Goal: Information Seeking & Learning: Learn about a topic

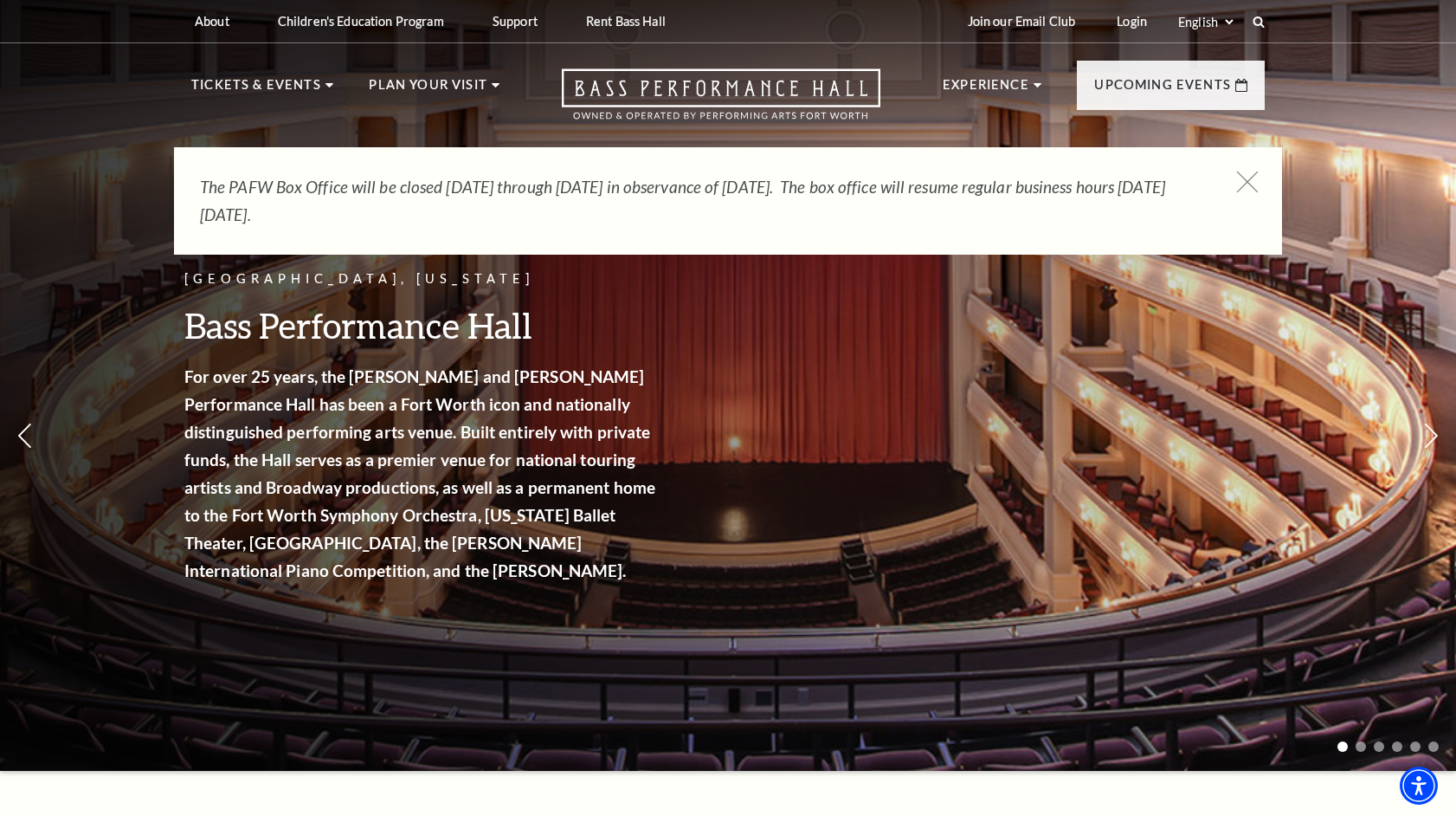
click at [1242, 182] on icon at bounding box center [1247, 182] width 21 height 21
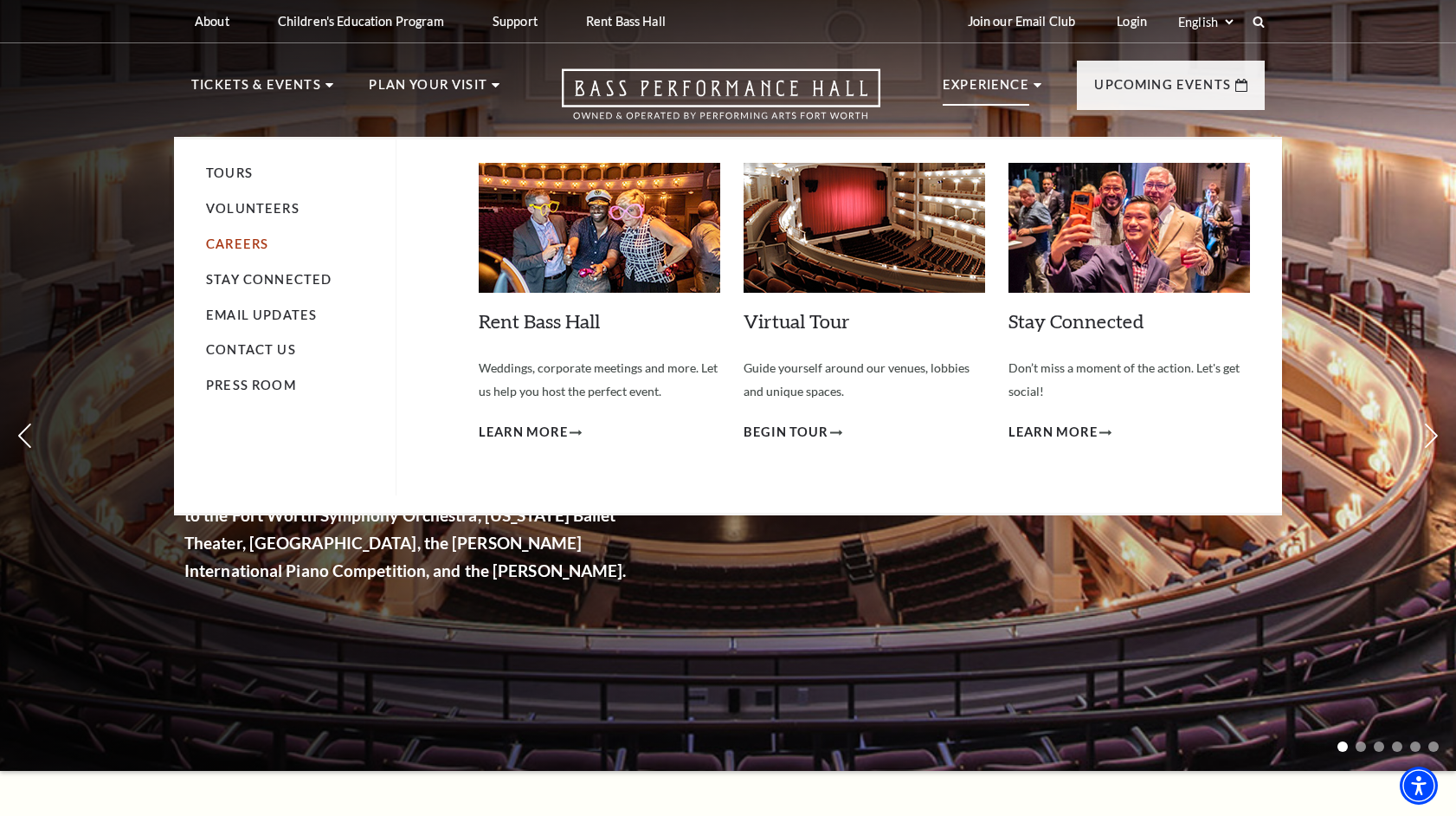
click at [244, 247] on link "Careers" at bounding box center [237, 244] width 63 height 15
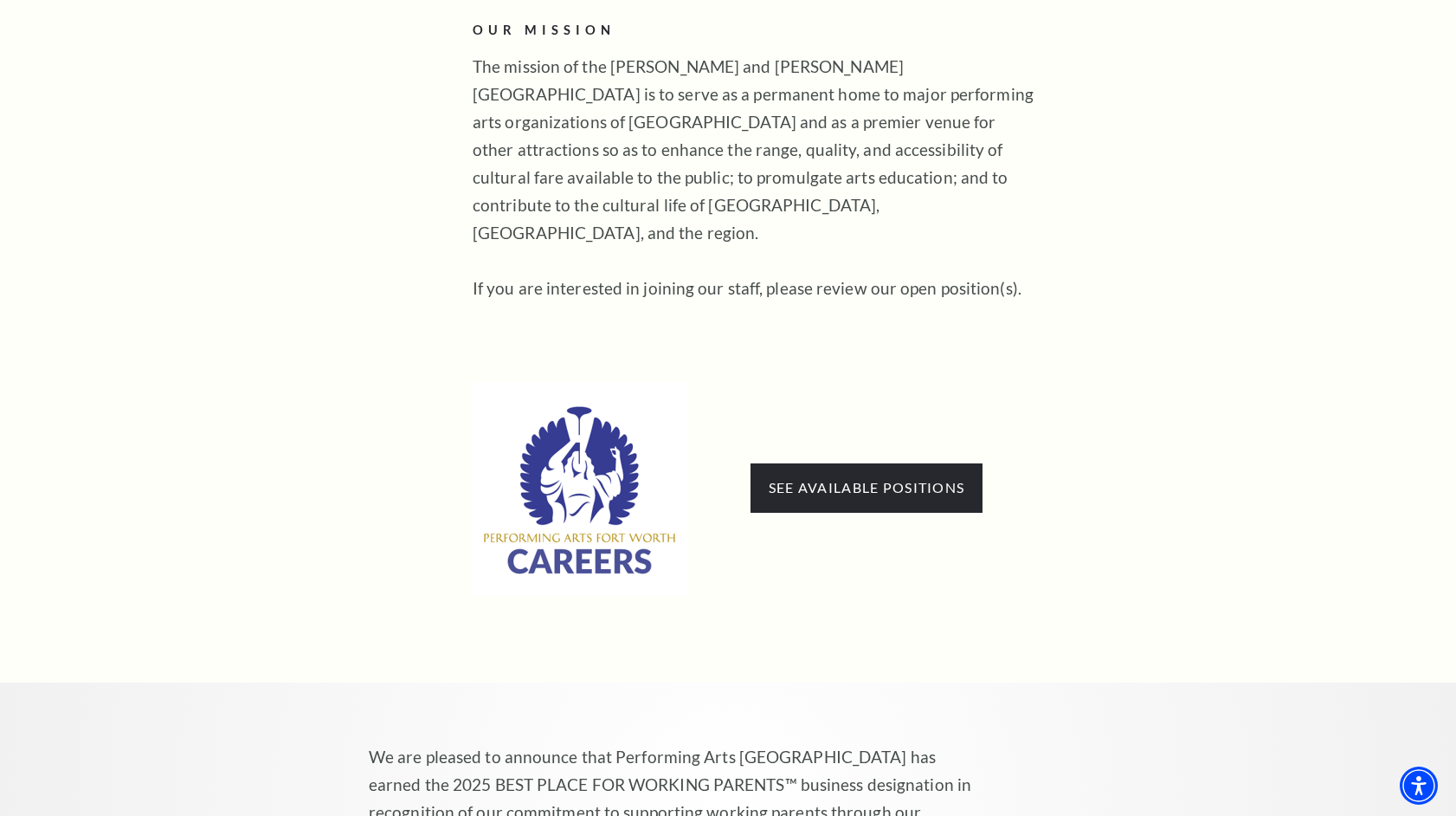
scroll to position [851, 0]
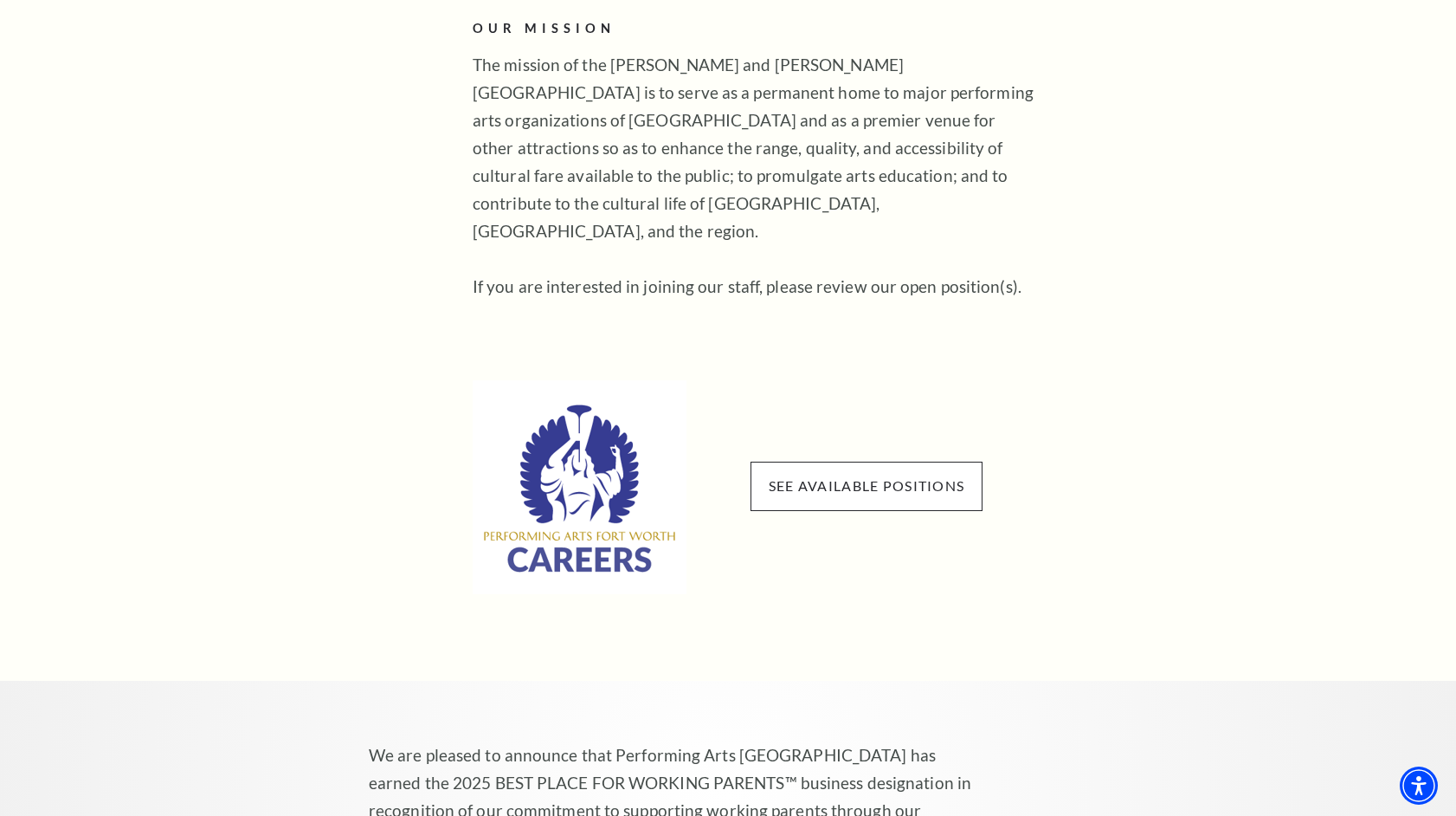
click at [818, 469] on span "See available positions" at bounding box center [866, 485] width 232 height 49
click at [813, 477] on link "See available positions" at bounding box center [867, 485] width 196 height 17
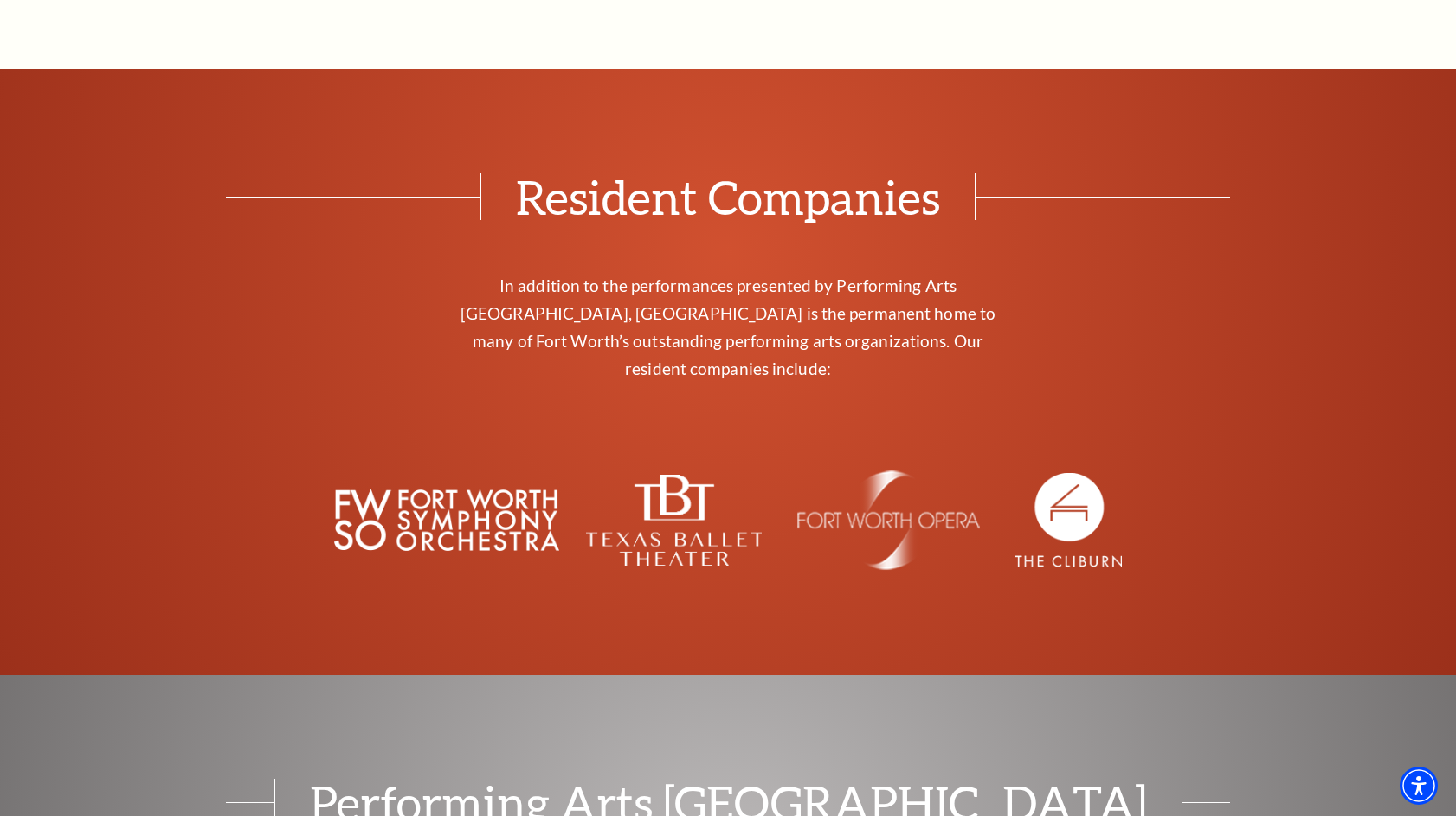
scroll to position [2430, 0]
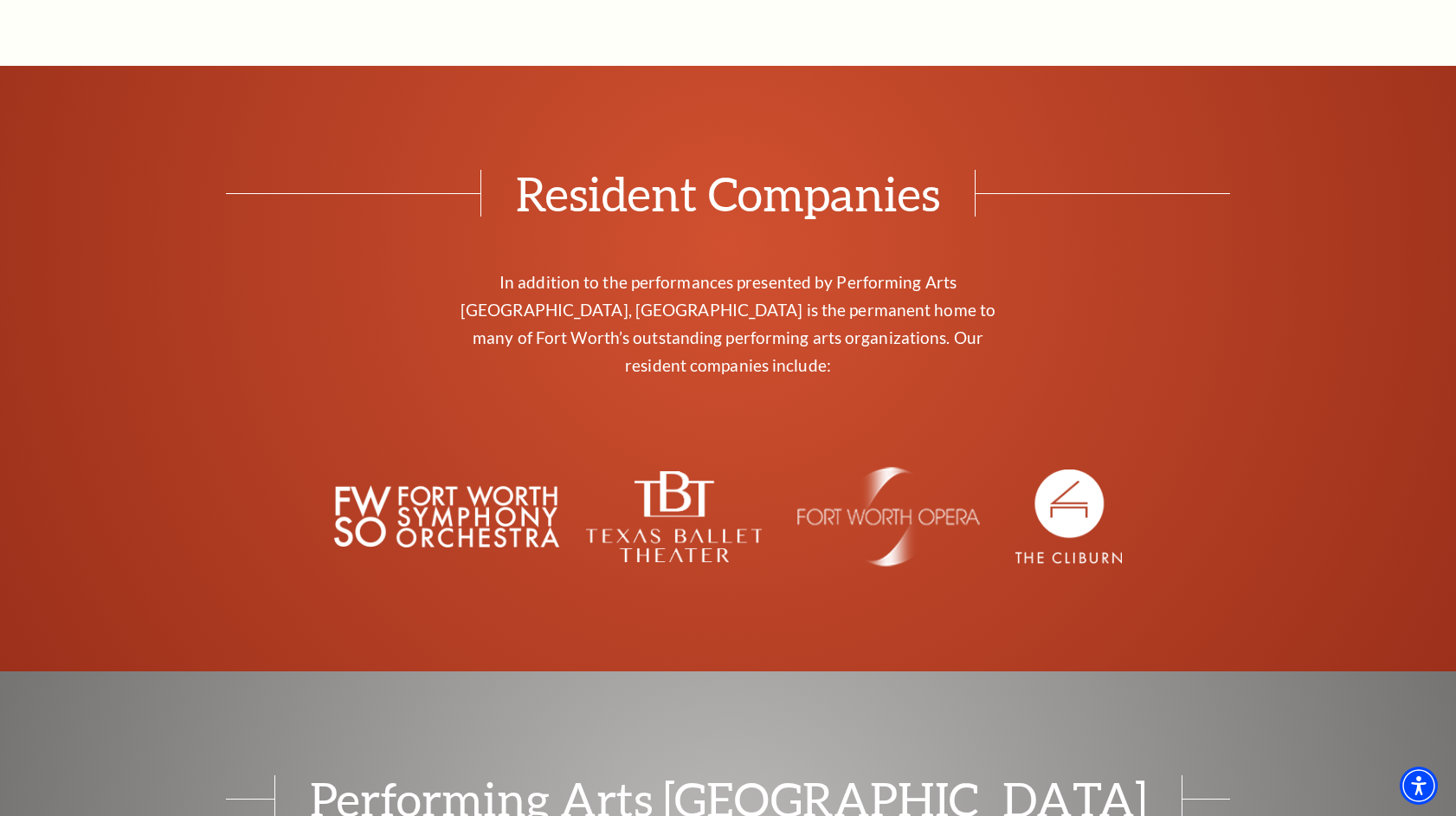
click at [409, 476] on img at bounding box center [446, 516] width 225 height 80
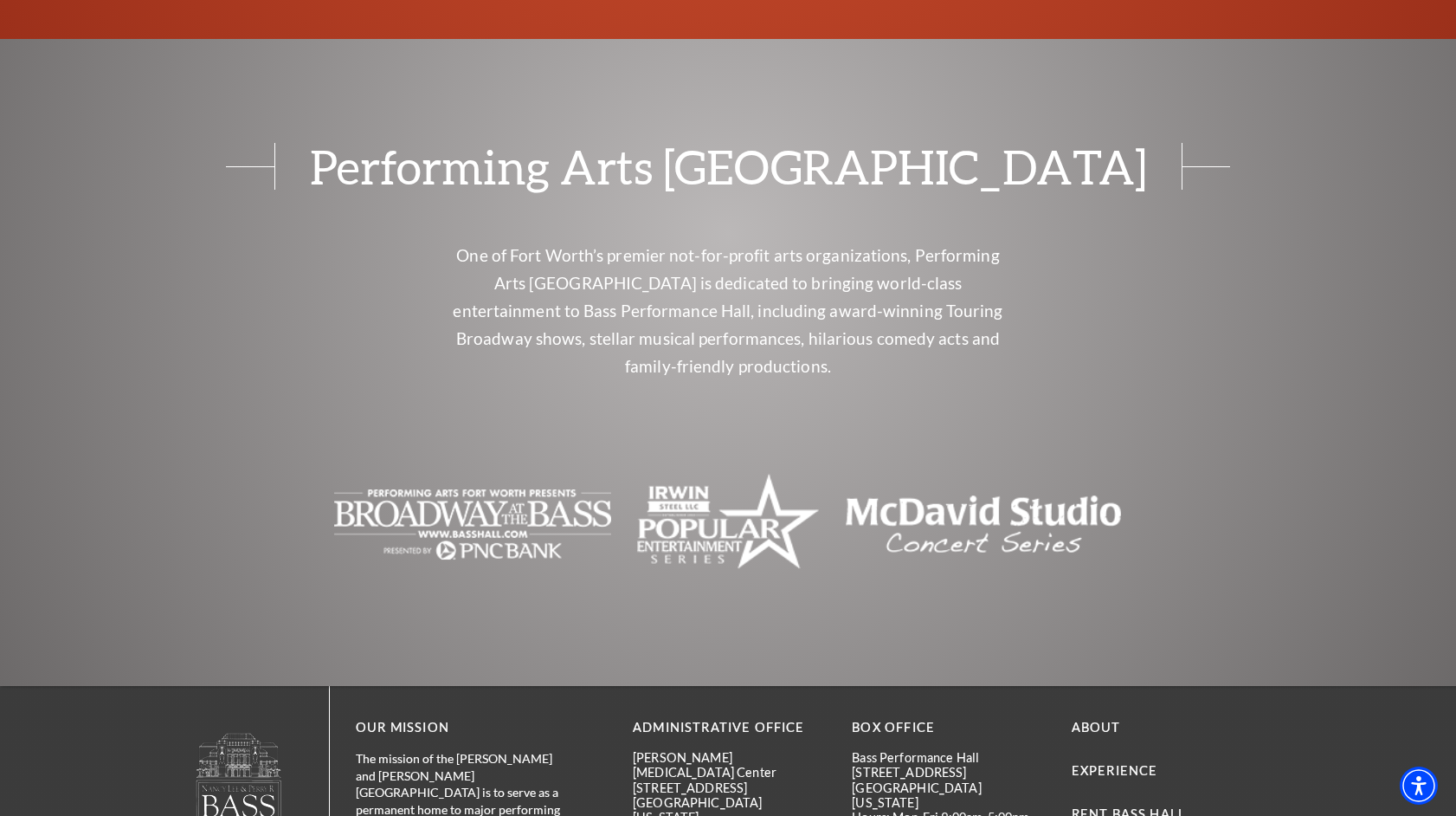
scroll to position [3266, 0]
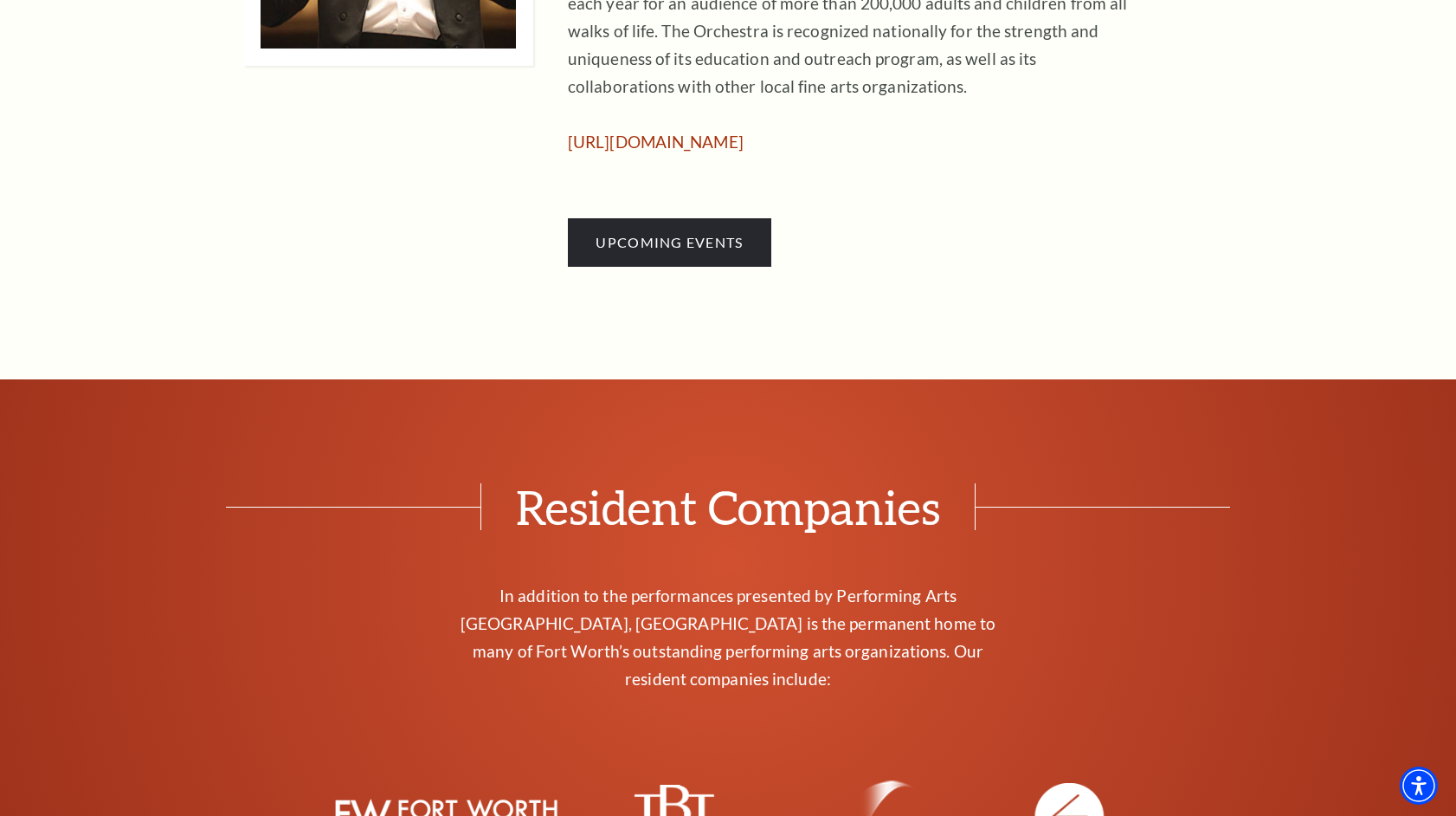
scroll to position [1487, 0]
